Goal: Complete application form

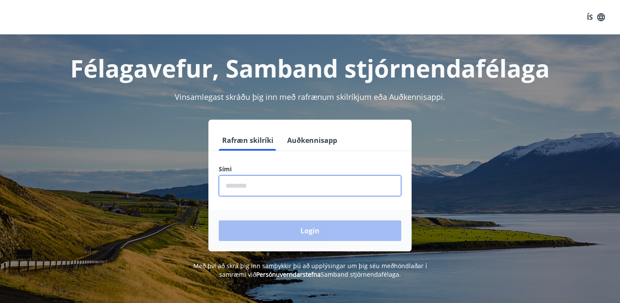
click at [273, 187] on input "phone" at bounding box center [310, 185] width 183 height 21
type input "********"
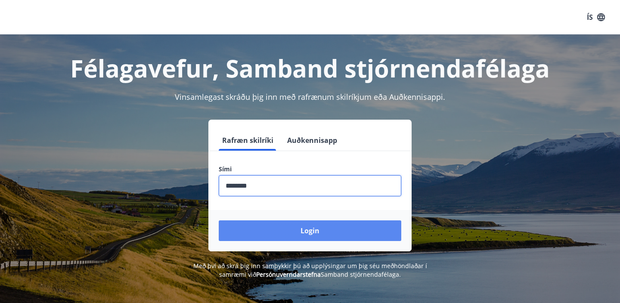
click at [301, 229] on button "Login" at bounding box center [310, 230] width 183 height 21
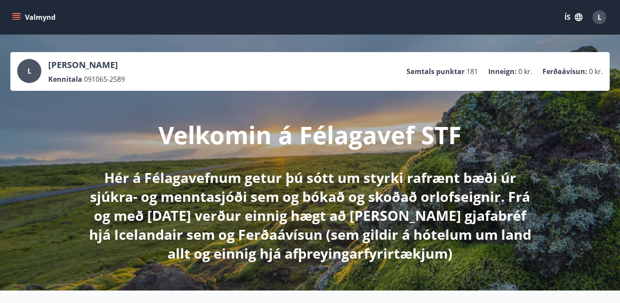
click at [19, 19] on icon "menu" at bounding box center [16, 17] width 9 height 9
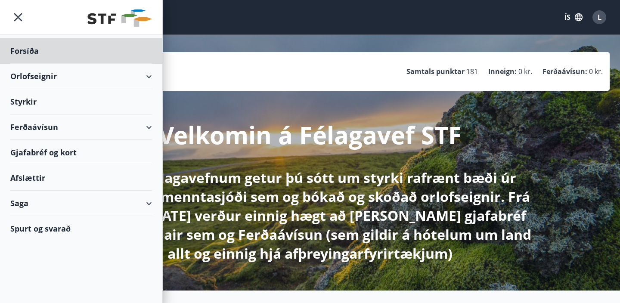
click at [31, 101] on div "Styrkir" at bounding box center [81, 101] width 142 height 25
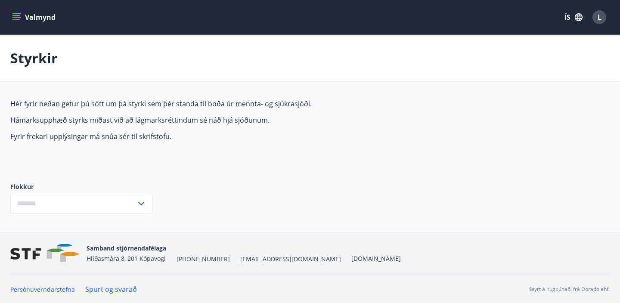
type input "***"
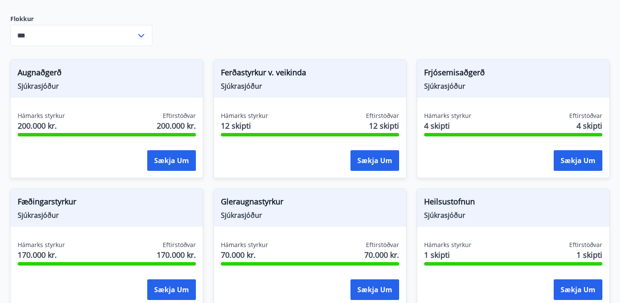
scroll to position [173, 0]
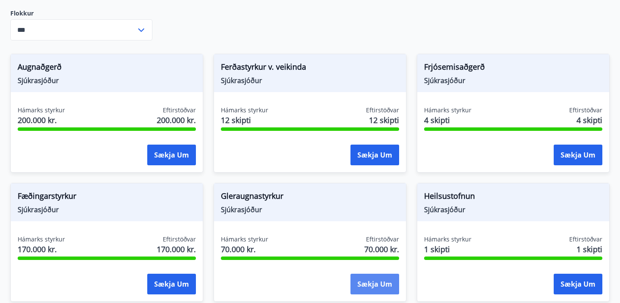
click at [364, 287] on button "Sækja um" at bounding box center [374, 284] width 49 height 21
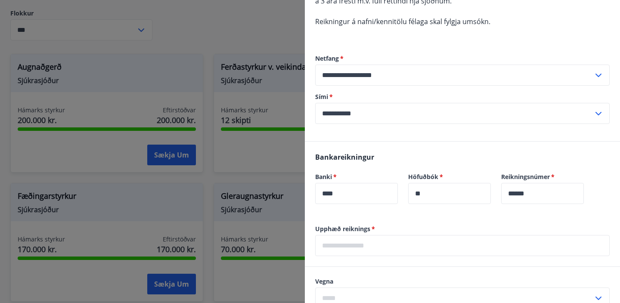
scroll to position [107, 0]
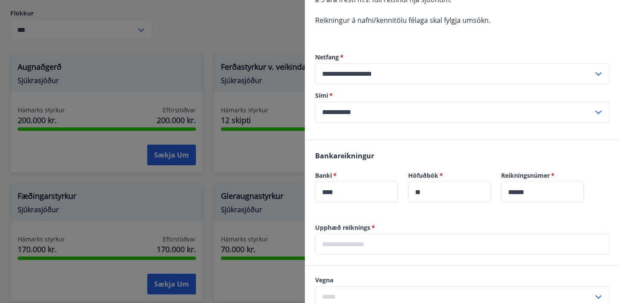
click at [384, 246] on input "text" at bounding box center [462, 244] width 294 height 21
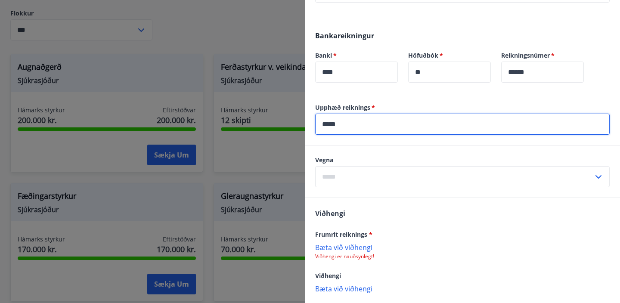
scroll to position [230, 0]
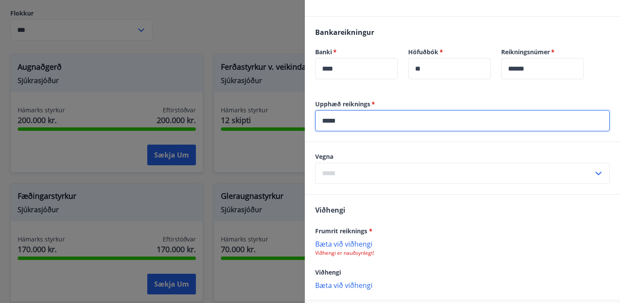
type input "*****"
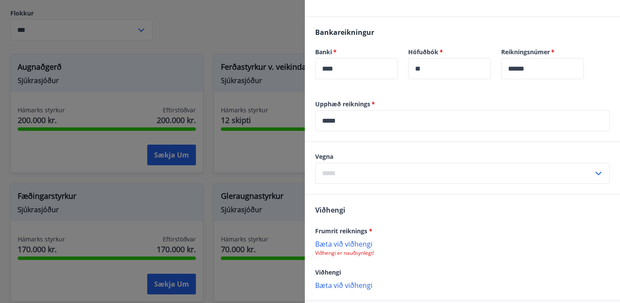
click at [600, 172] on icon at bounding box center [598, 173] width 6 height 3
click at [368, 192] on li "Gleraugu" at bounding box center [463, 191] width 294 height 15
type input "********"
click at [360, 244] on p "Bæta við viðhengi" at bounding box center [462, 243] width 294 height 9
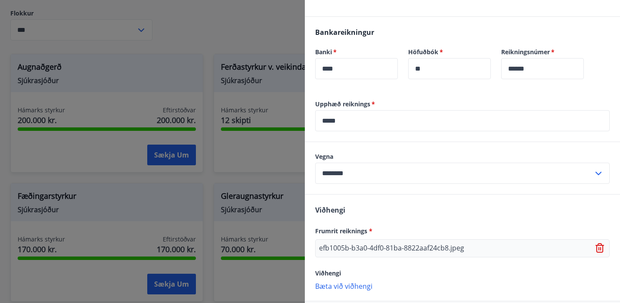
scroll to position [271, 0]
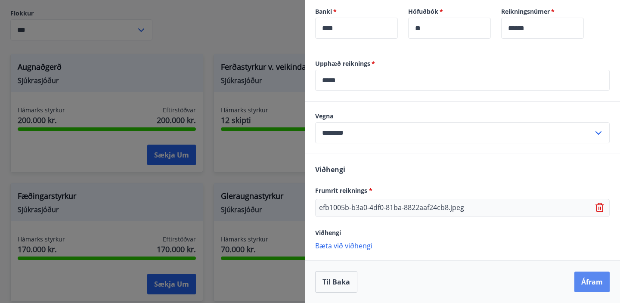
click at [589, 282] on button "Áfram" at bounding box center [591, 282] width 35 height 21
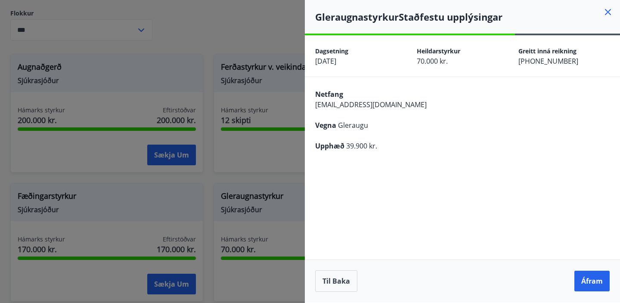
scroll to position [0, 0]
click at [589, 282] on button "Áfram" at bounding box center [591, 281] width 35 height 21
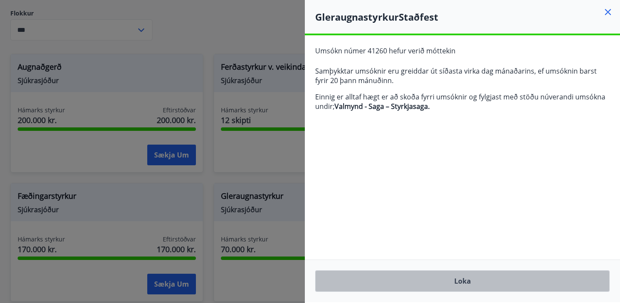
click at [474, 282] on button "Loka" at bounding box center [462, 281] width 294 height 22
